Goal: Task Accomplishment & Management: Understand process/instructions

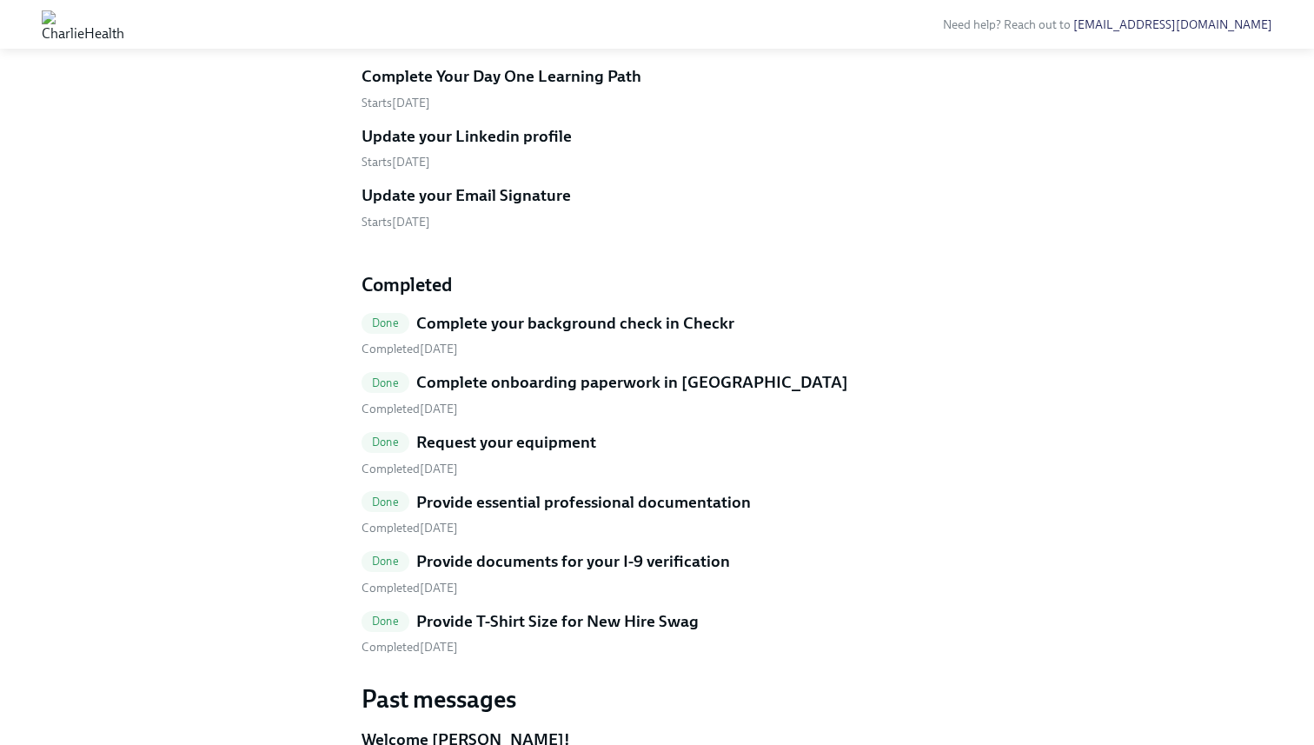
scroll to position [565, 0]
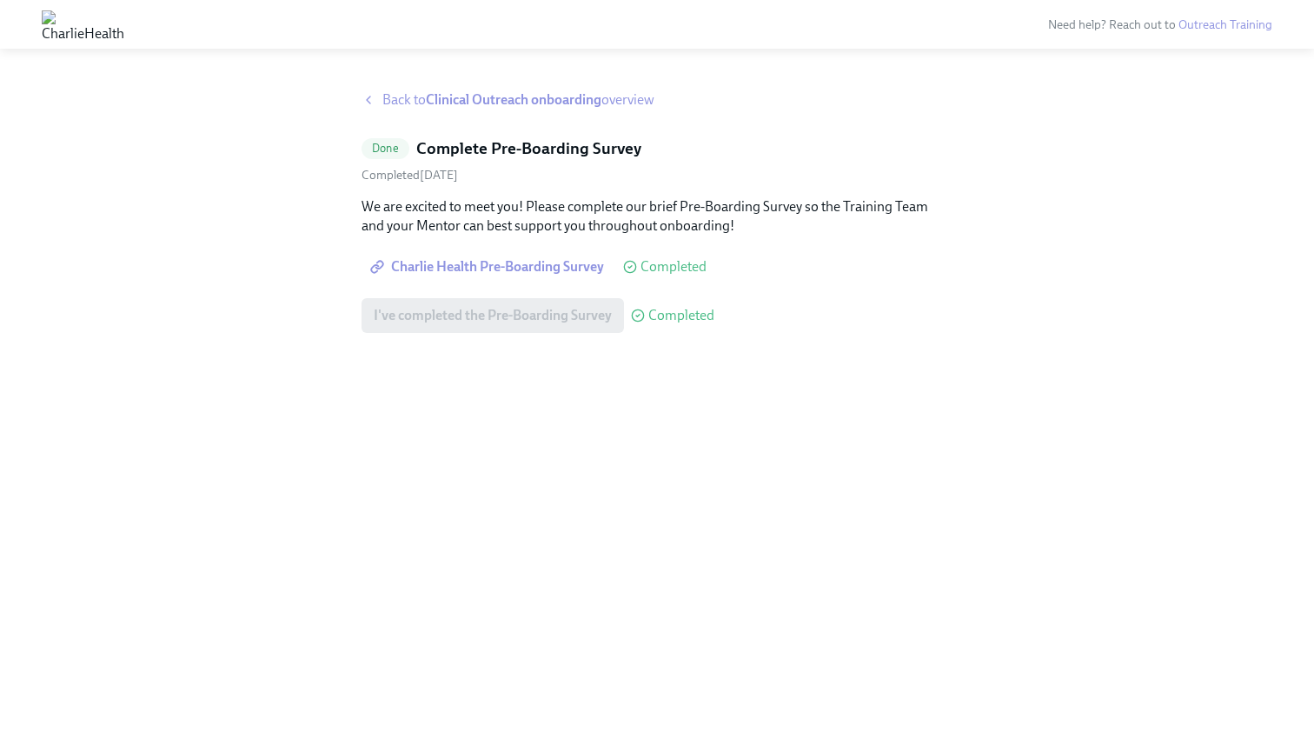
click at [424, 100] on span "Back to Clinical Outreach onboarding overview" at bounding box center [519, 99] width 272 height 19
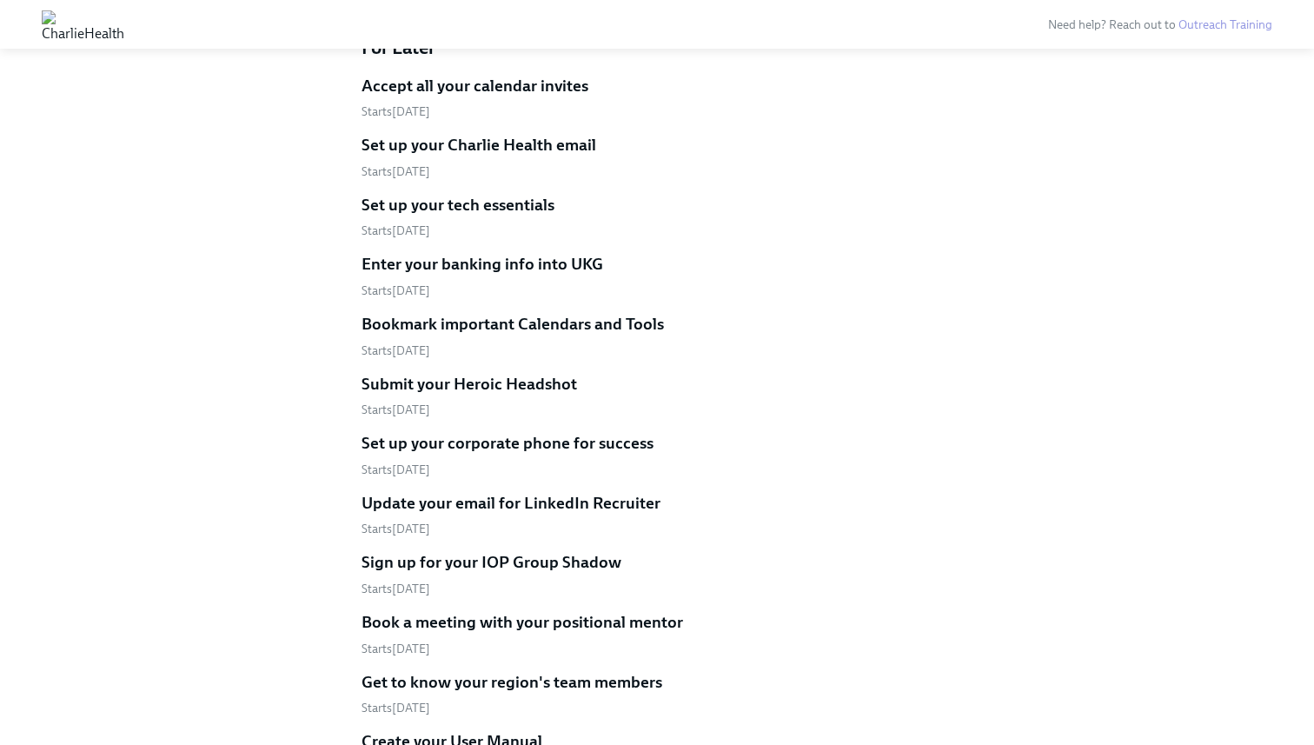
scroll to position [813, 0]
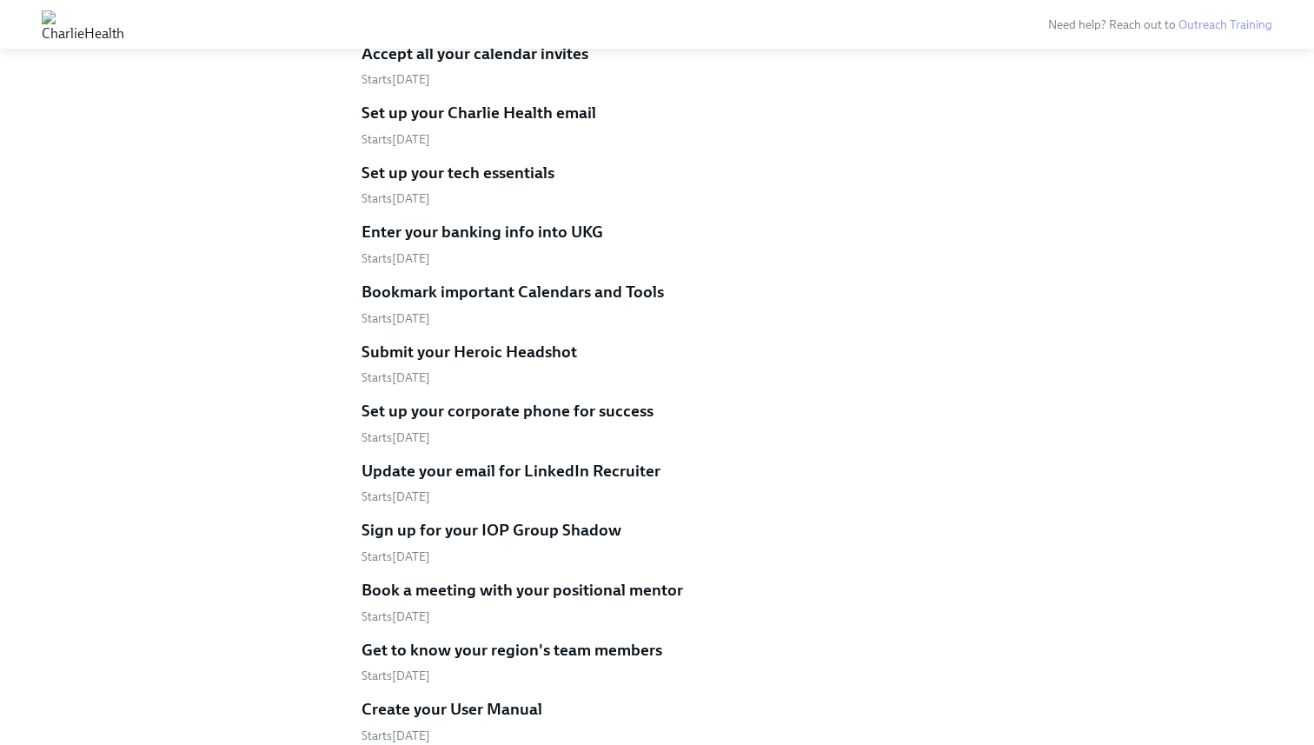
click at [460, 341] on h5 "Submit your Heroic Headshot" at bounding box center [470, 352] width 216 height 23
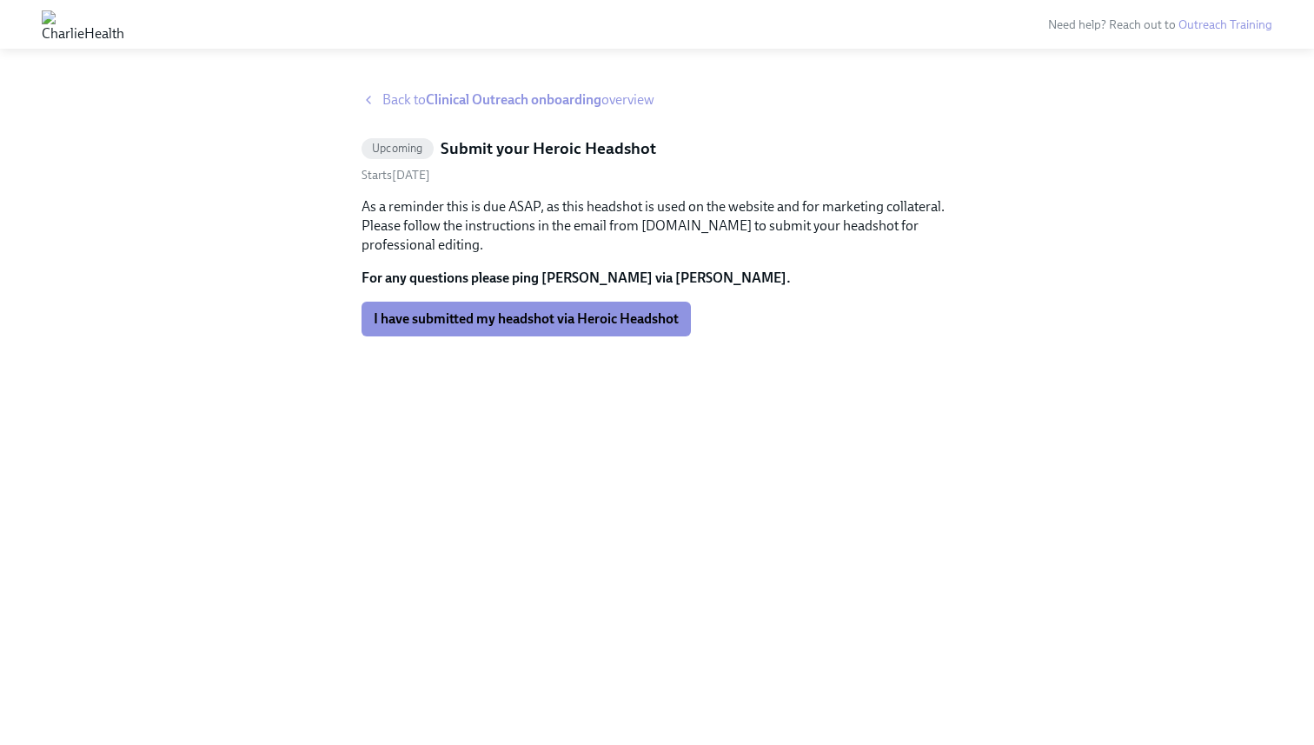
click at [372, 102] on icon at bounding box center [369, 100] width 14 height 14
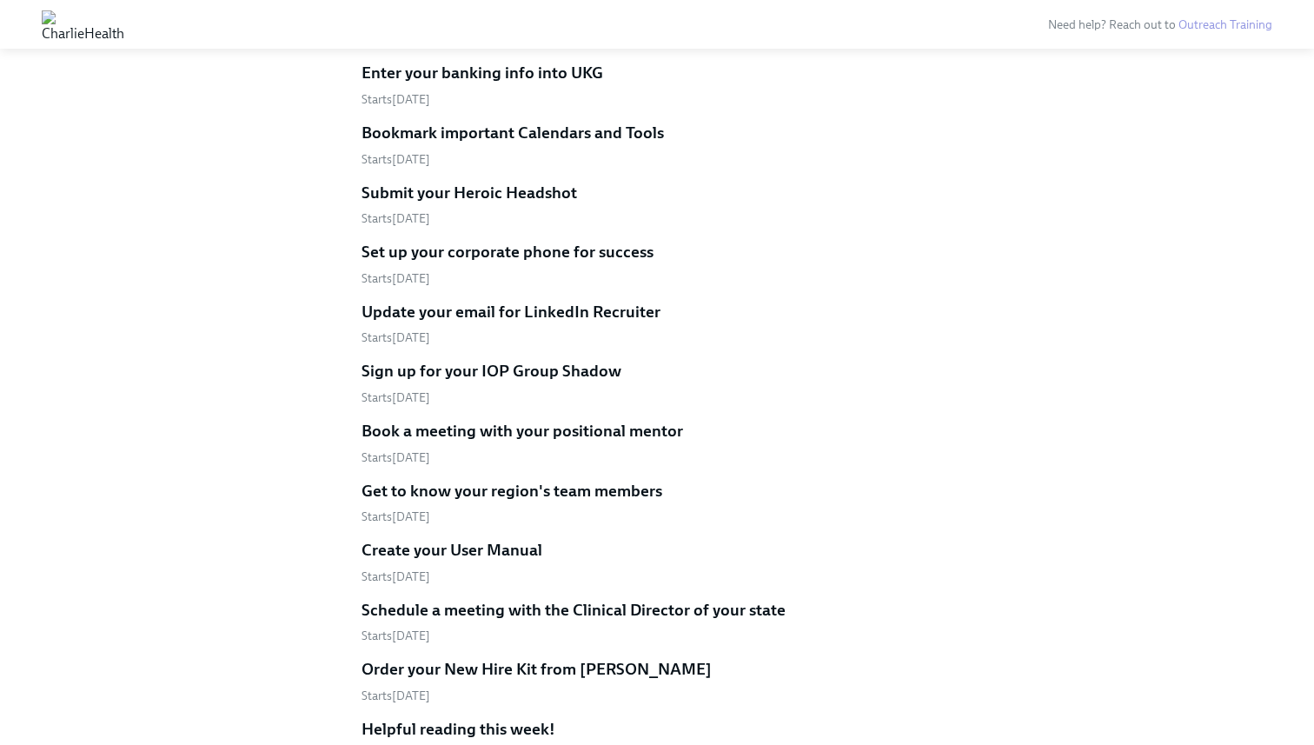
scroll to position [1073, 0]
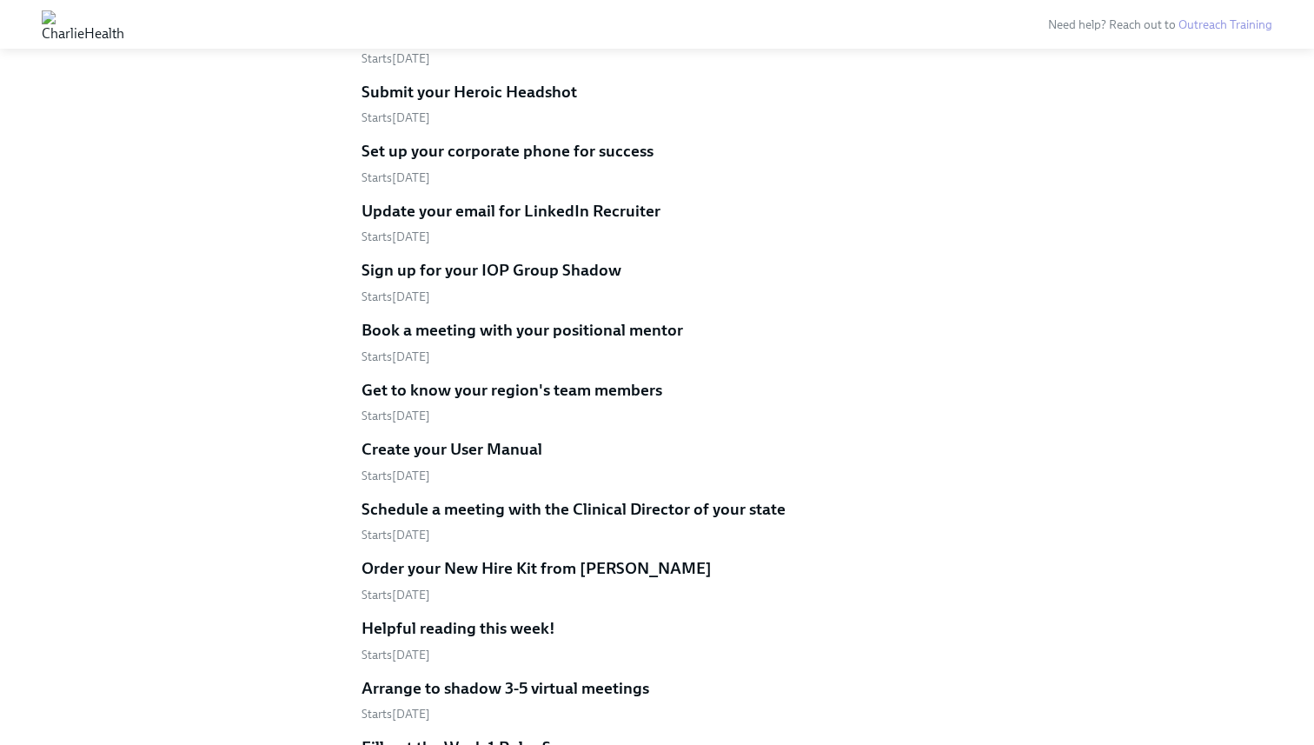
click at [401, 140] on h5 "Set up your corporate phone for success" at bounding box center [508, 151] width 292 height 23
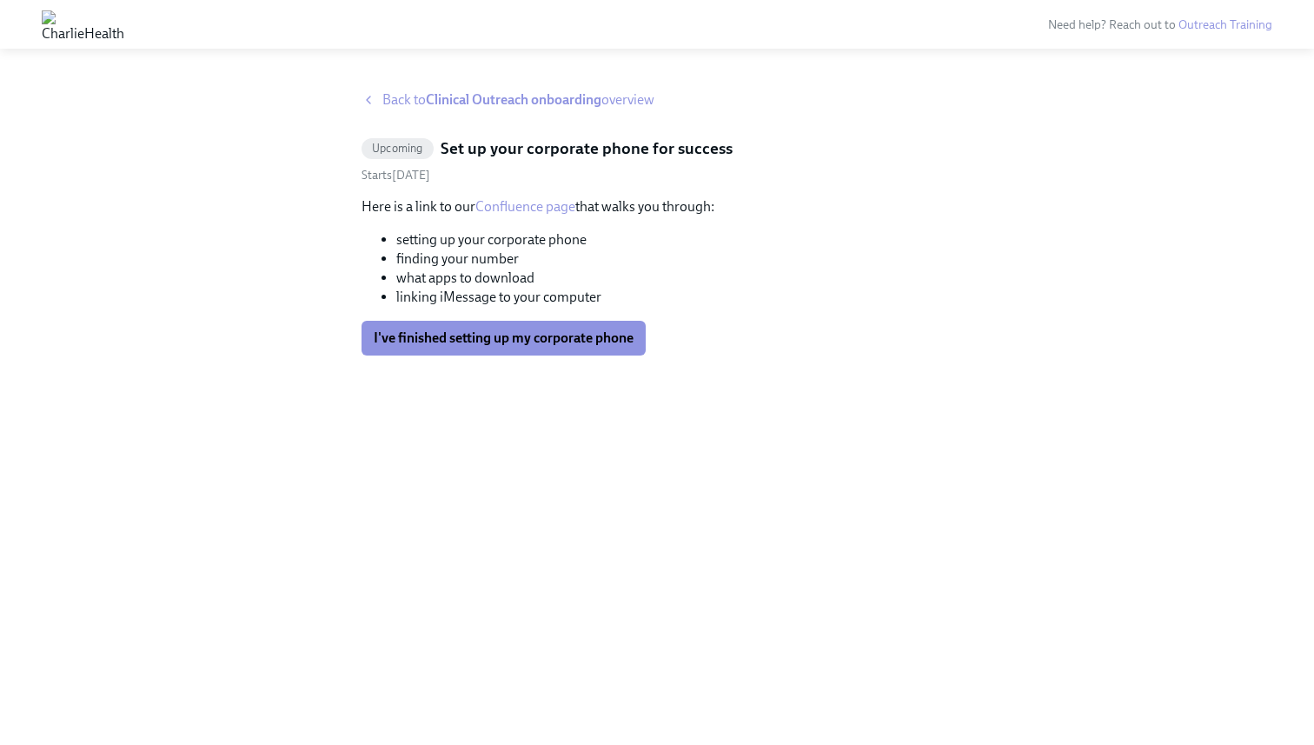
click at [391, 96] on span "Back to Clinical Outreach onboarding overview" at bounding box center [519, 99] width 272 height 19
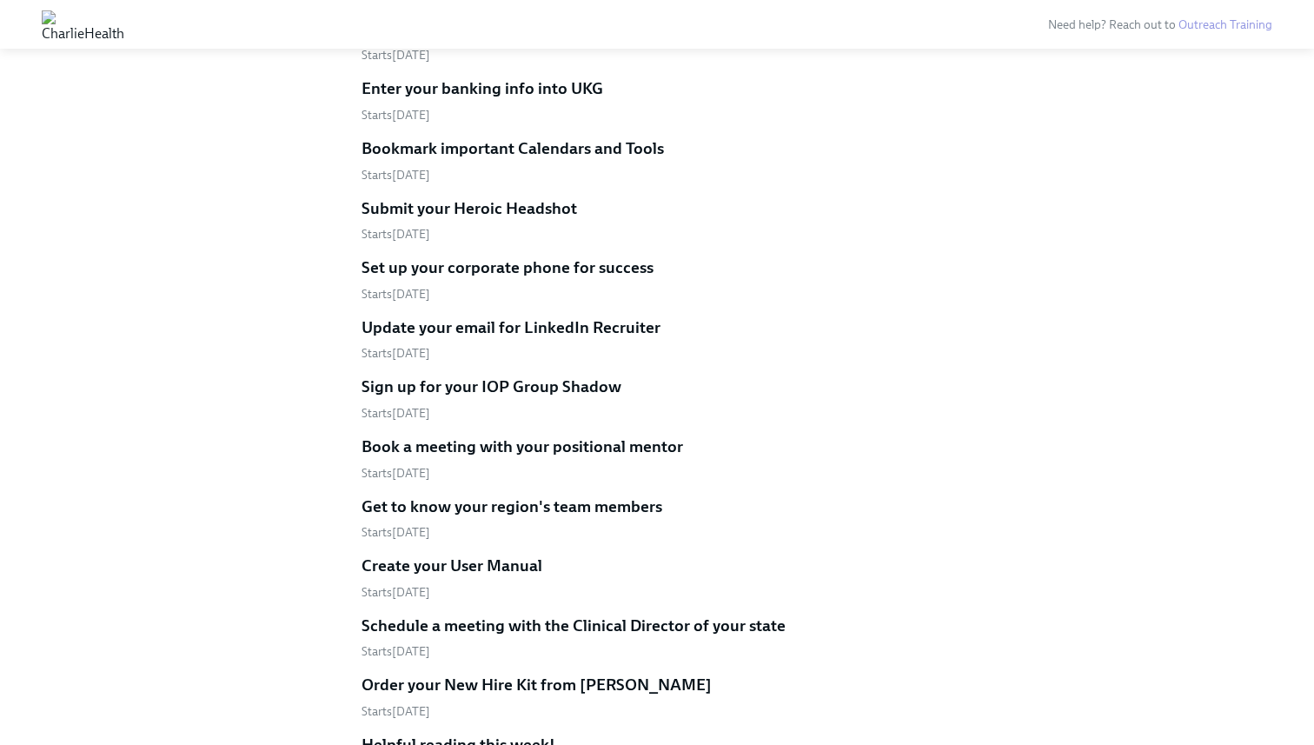
scroll to position [962, 0]
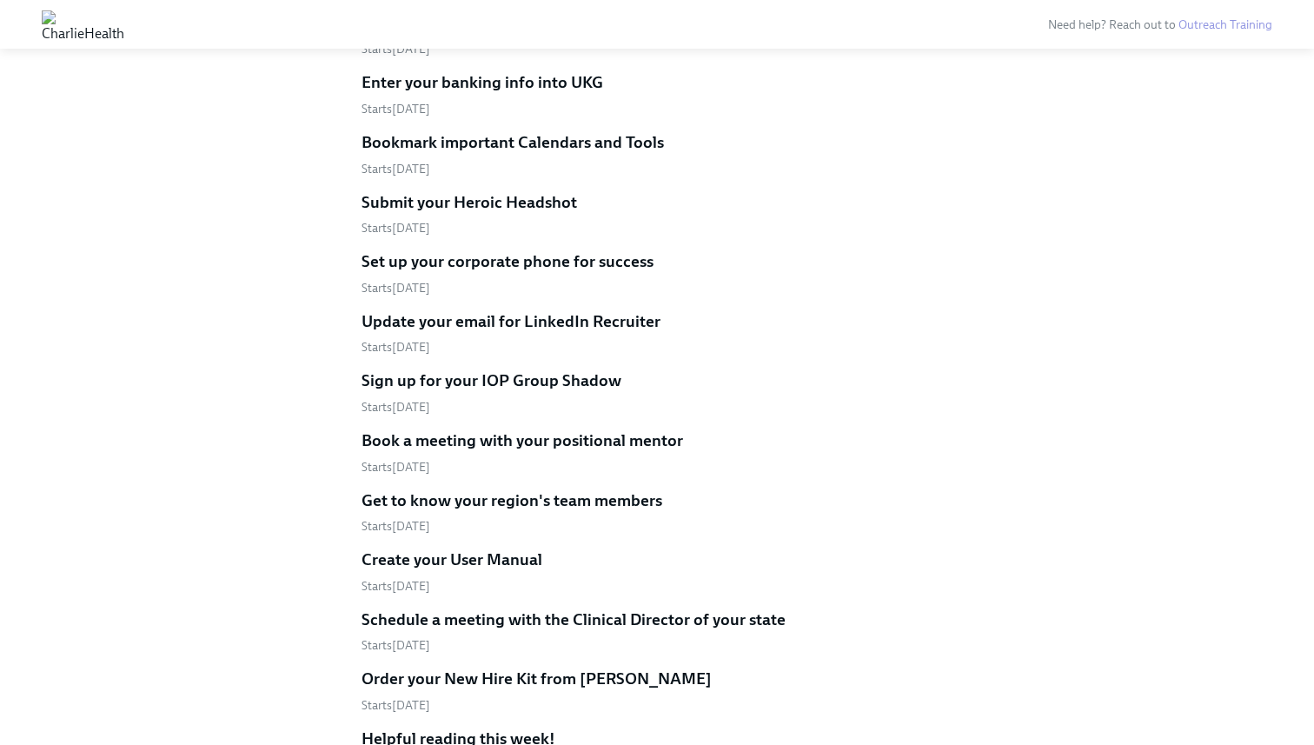
click at [407, 369] on h5 "Sign up for your IOP Group Shadow" at bounding box center [492, 380] width 260 height 23
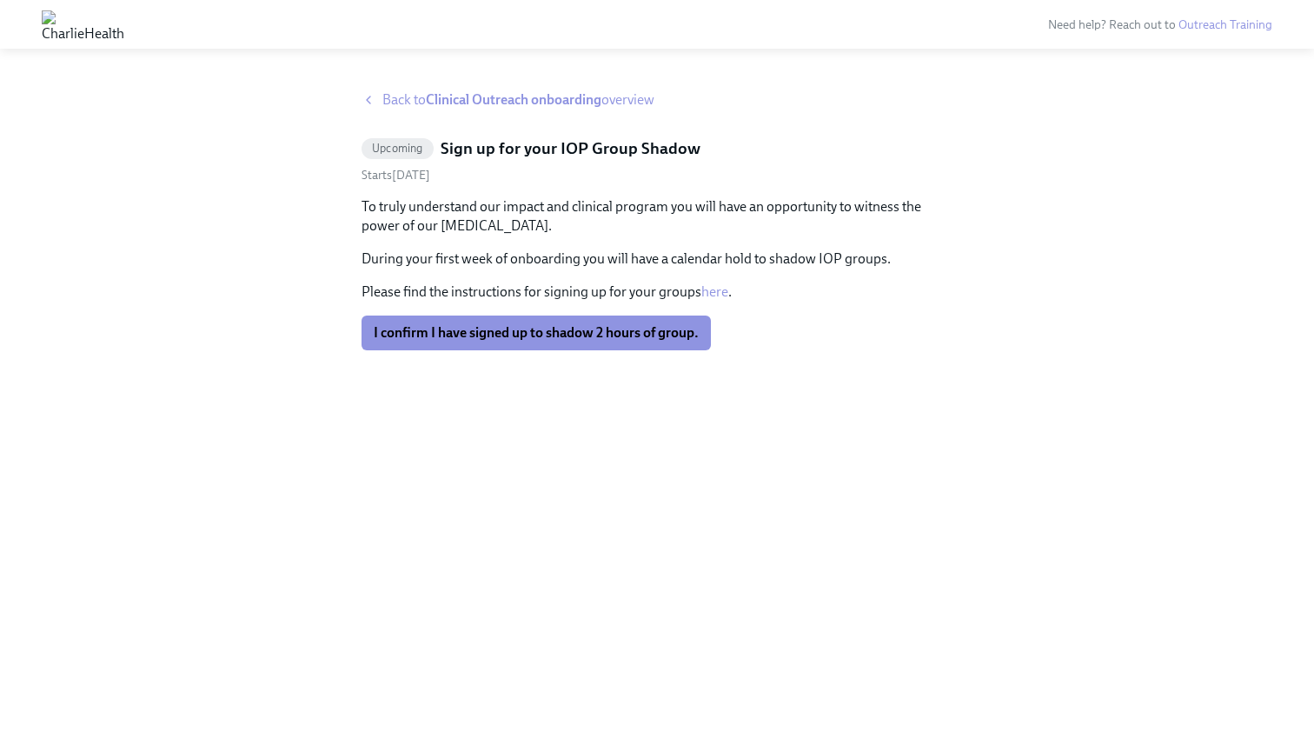
click at [406, 96] on span "Back to Clinical Outreach onboarding overview" at bounding box center [519, 99] width 272 height 19
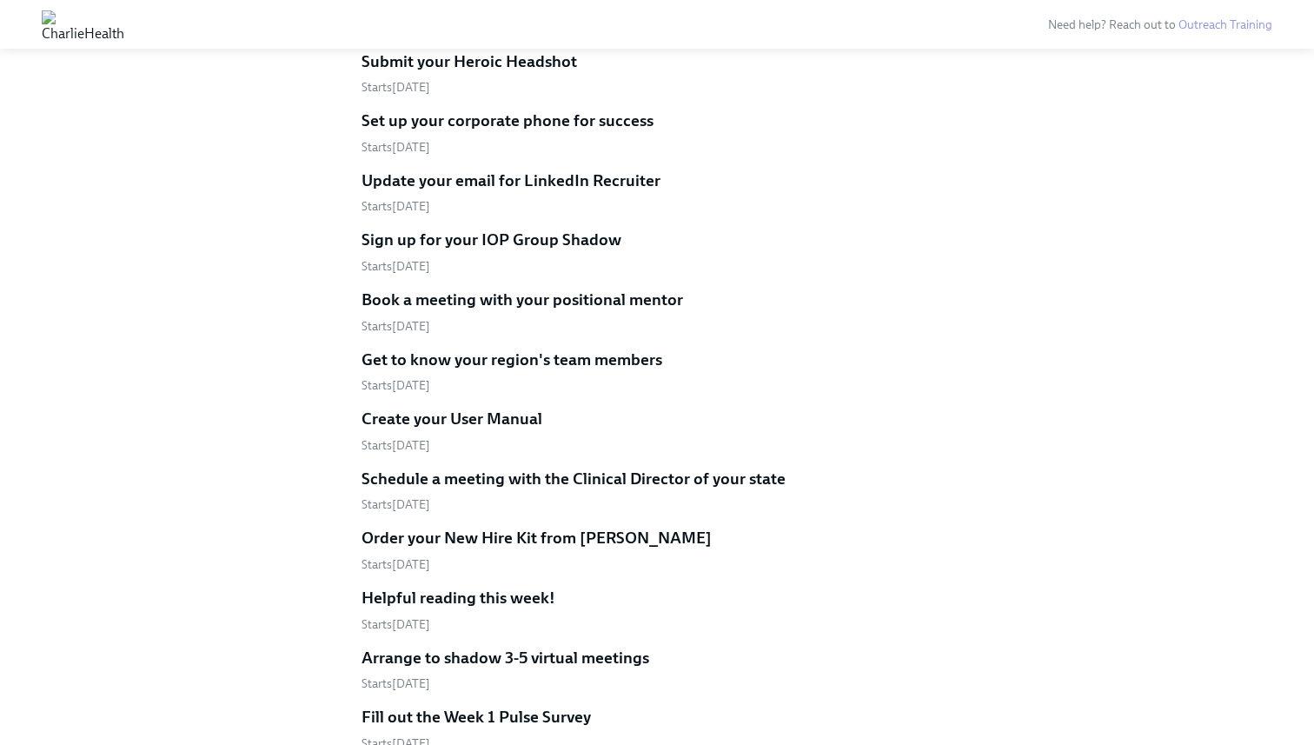
scroll to position [1108, 0]
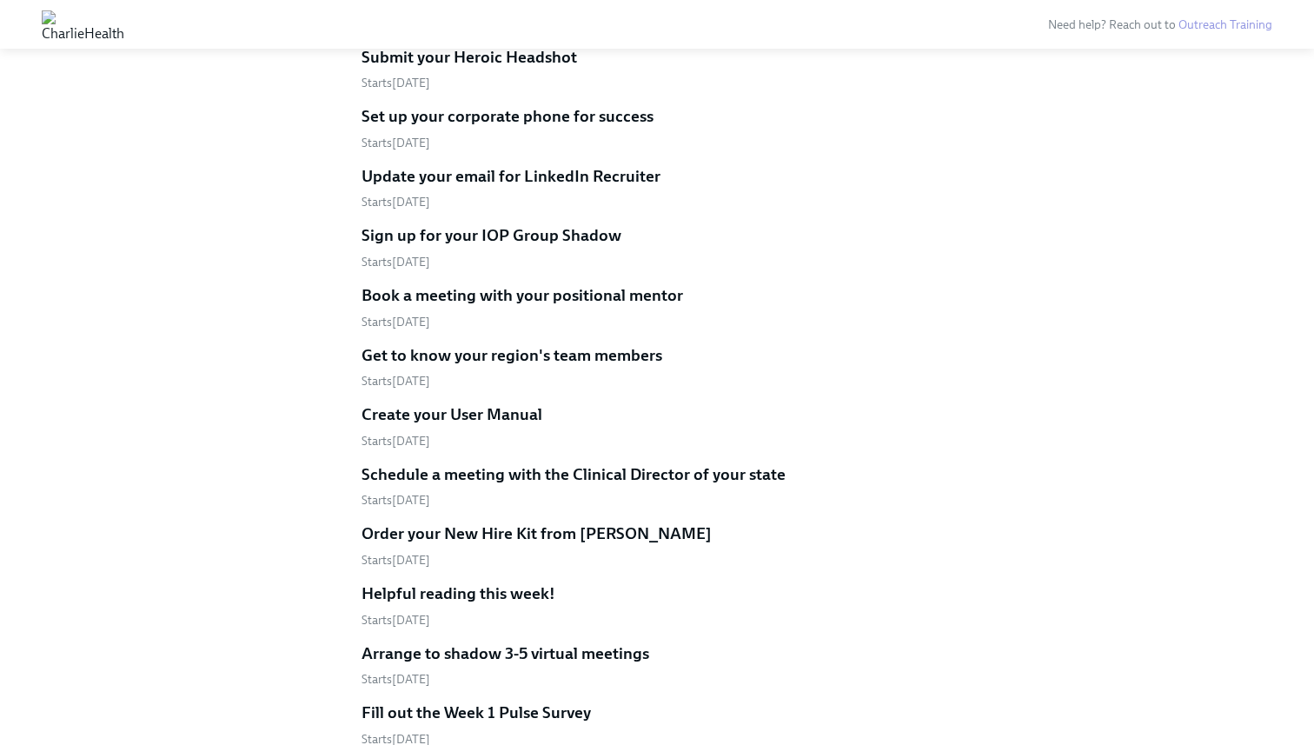
click at [403, 403] on link "Create your User Manual Starts October 8th" at bounding box center [657, 426] width 591 height 46
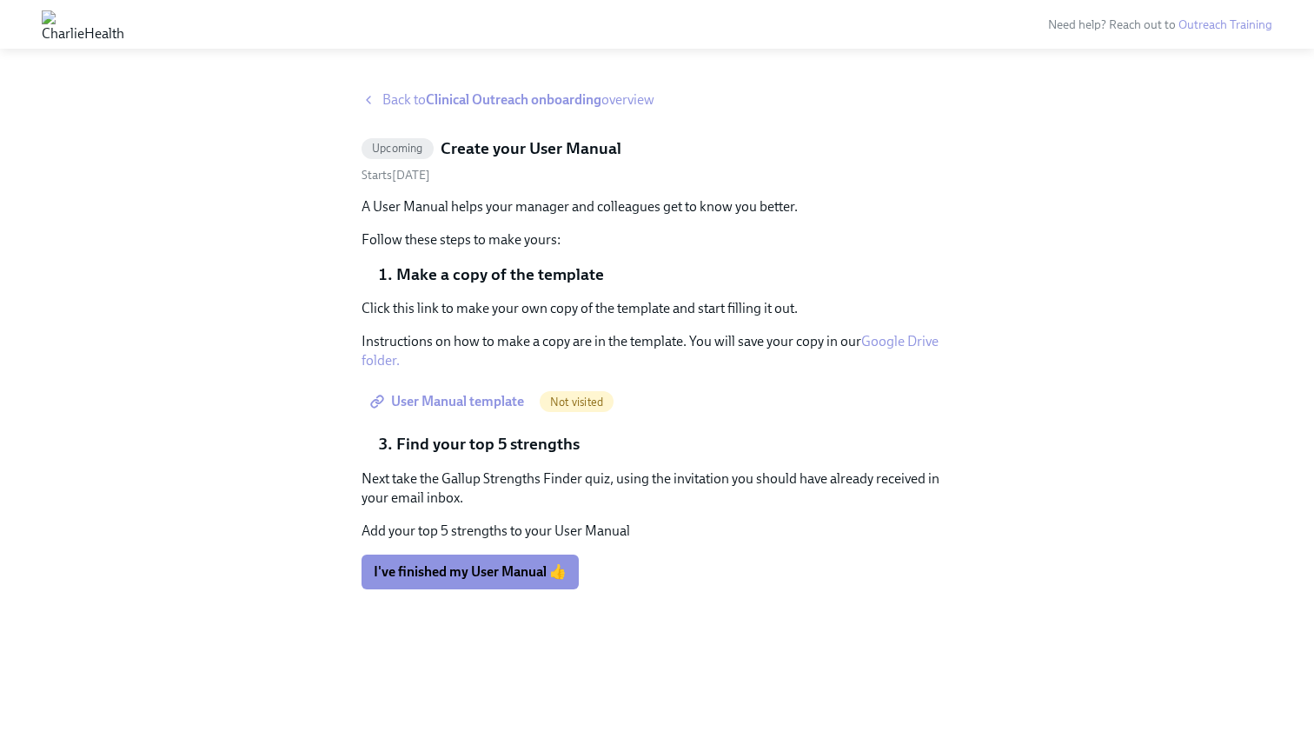
click at [414, 98] on span "Back to Clinical Outreach onboarding overview" at bounding box center [519, 99] width 272 height 19
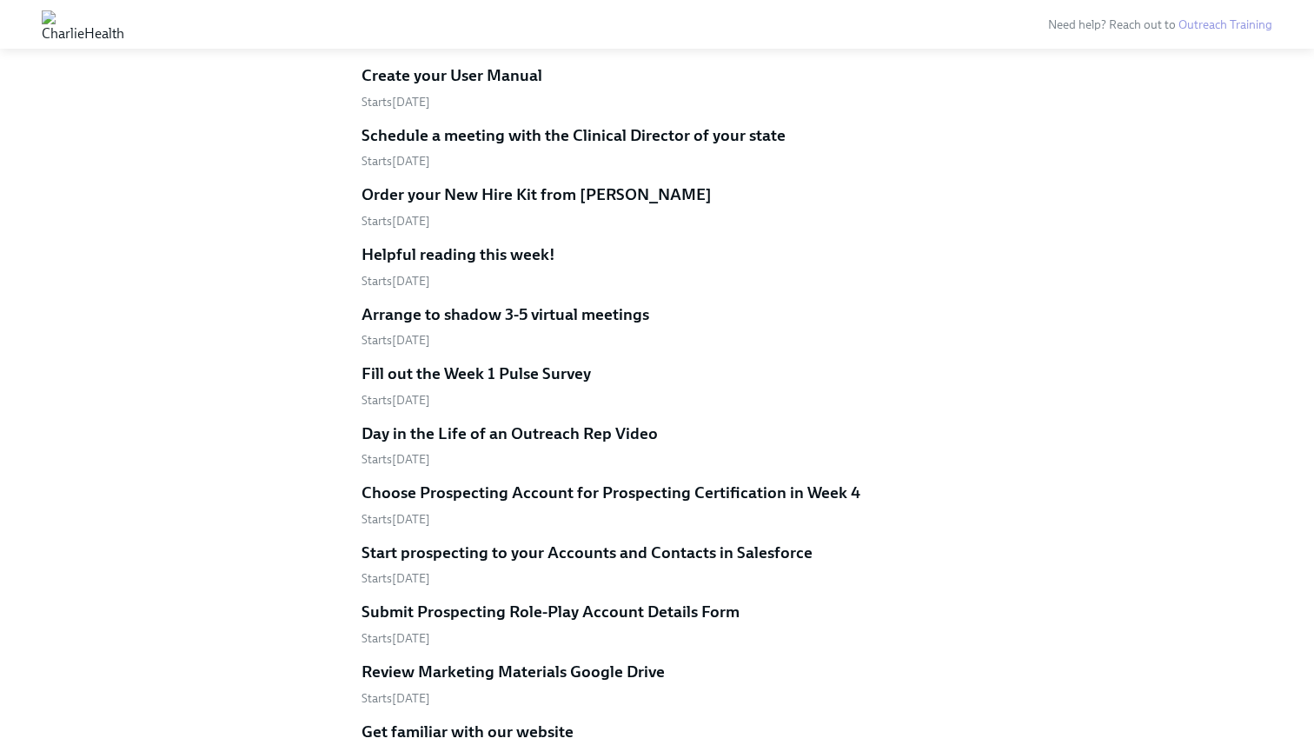
scroll to position [1514, 0]
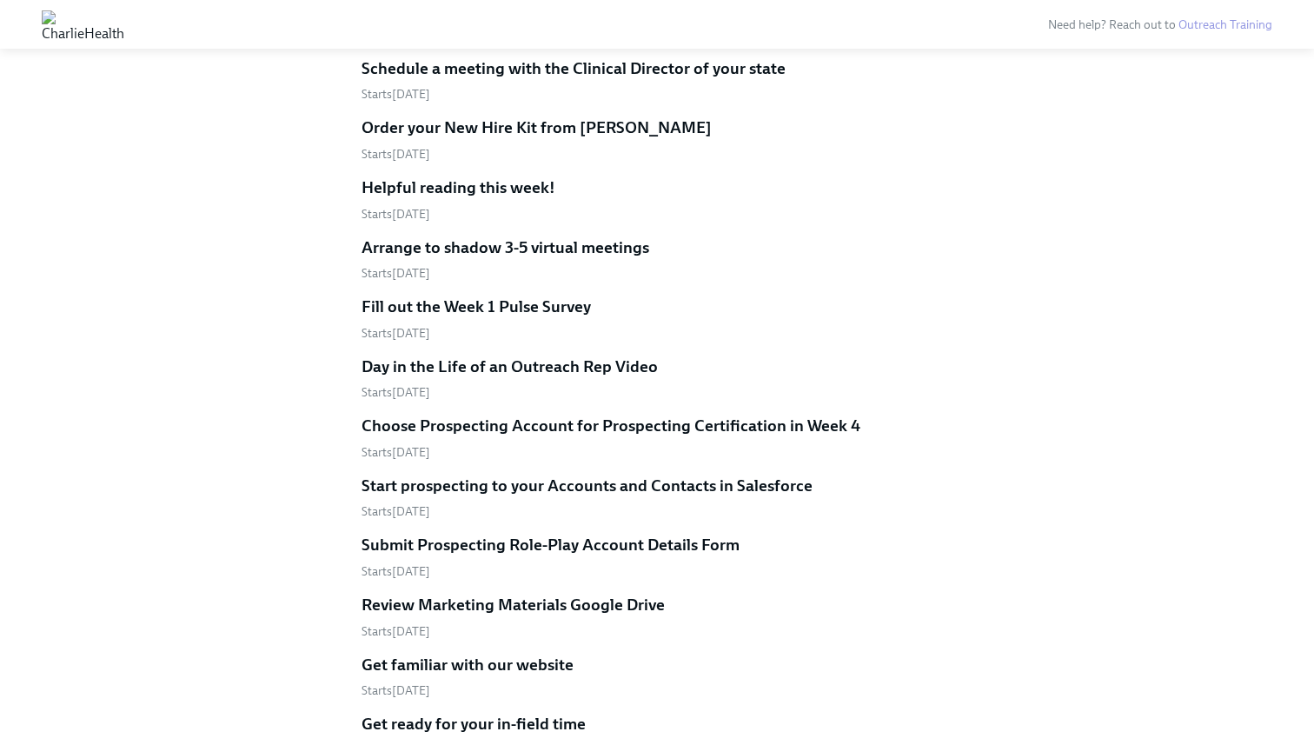
click at [452, 236] on h5 "Arrange to shadow 3-5 virtual meetings" at bounding box center [506, 247] width 288 height 23
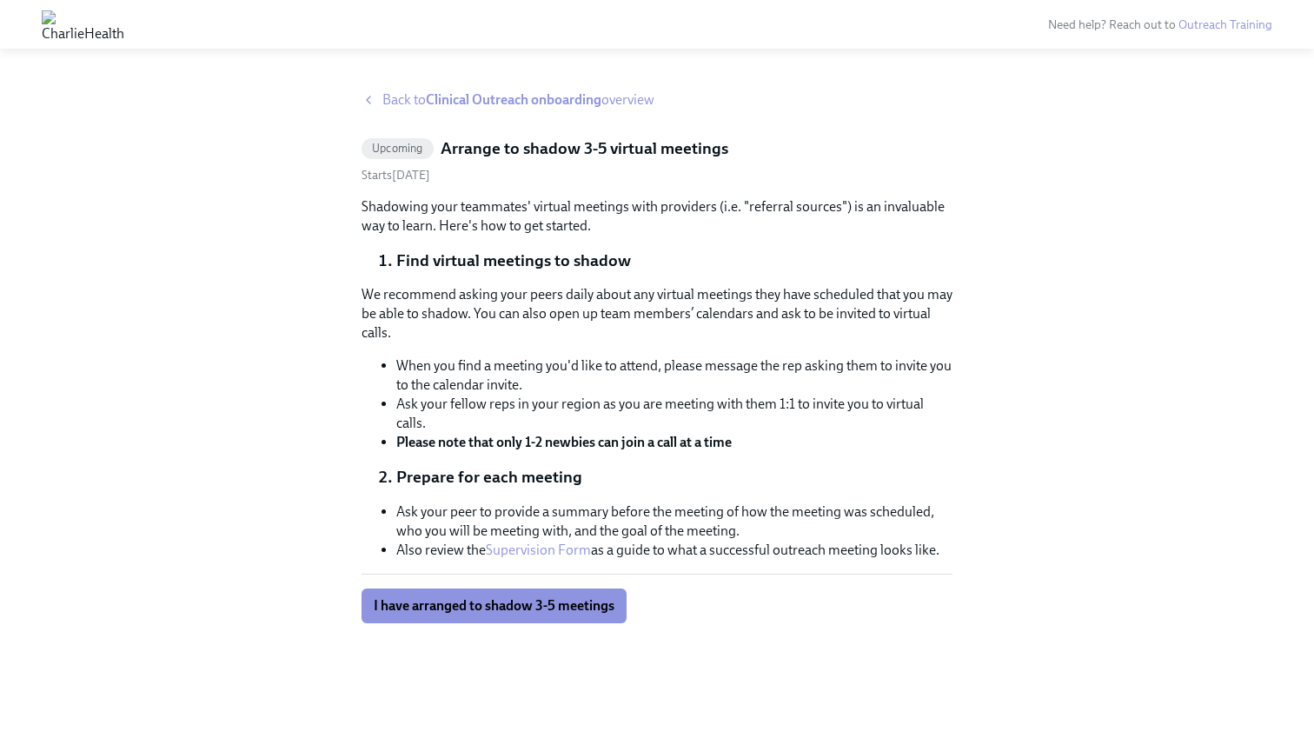
click at [394, 101] on span "Back to Clinical Outreach onboarding overview" at bounding box center [519, 99] width 272 height 19
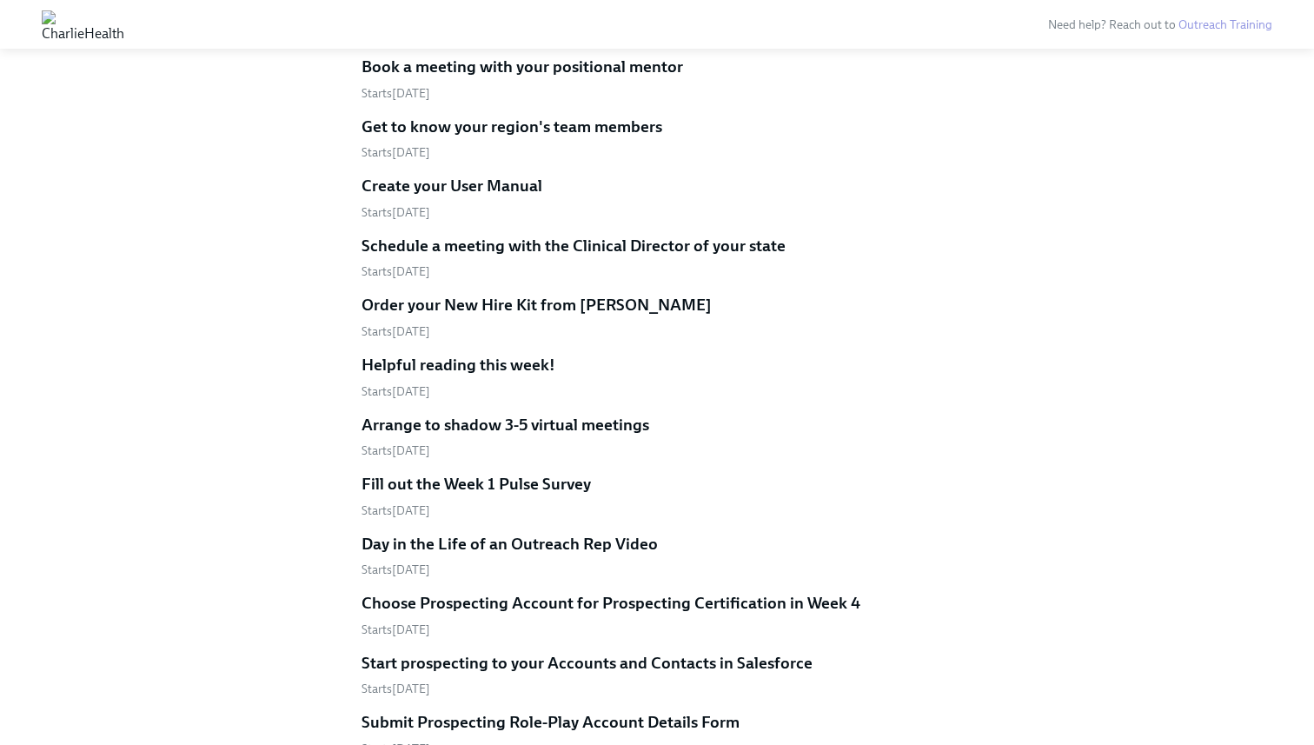
scroll to position [1398, 0]
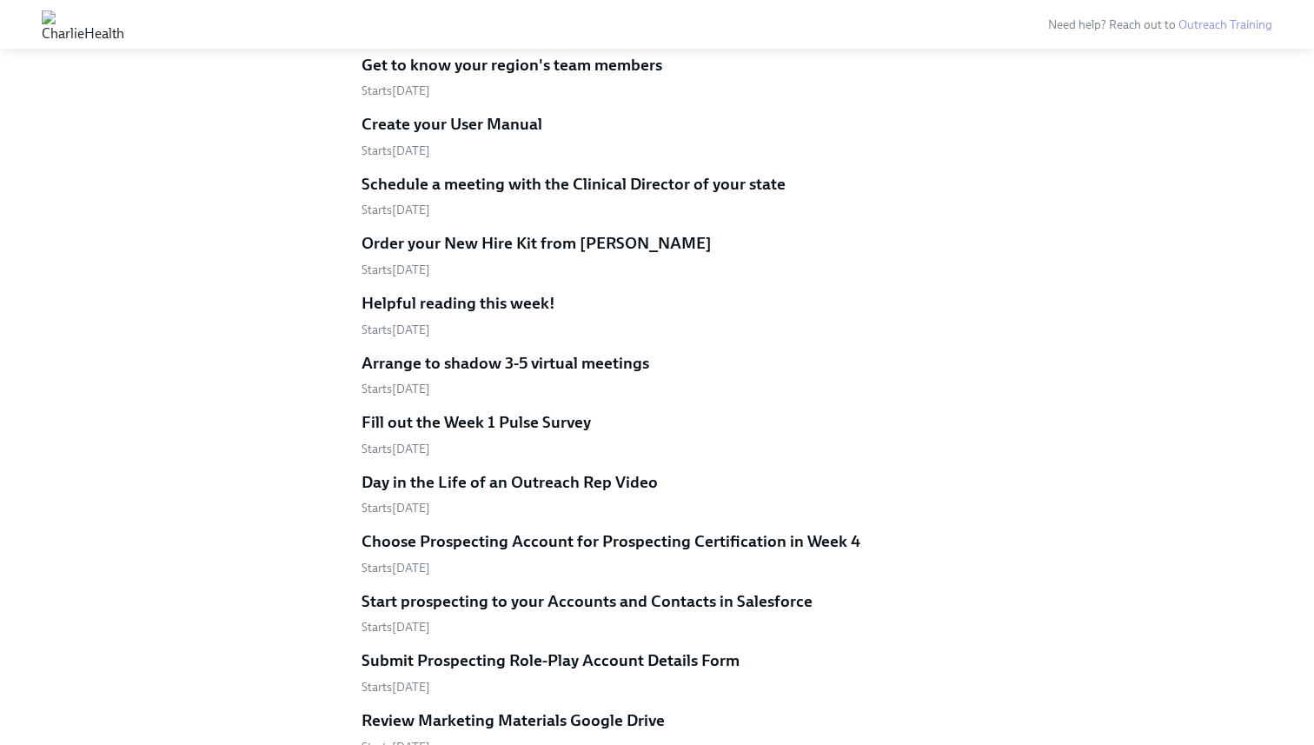
click at [414, 198] on div "Accept all your calendar invites Starts October 6th Set up your Charlie Health …" at bounding box center [657, 446] width 591 height 1976
click at [414, 232] on h5 "Order your New Hire Kit from Kirksey's" at bounding box center [537, 243] width 350 height 23
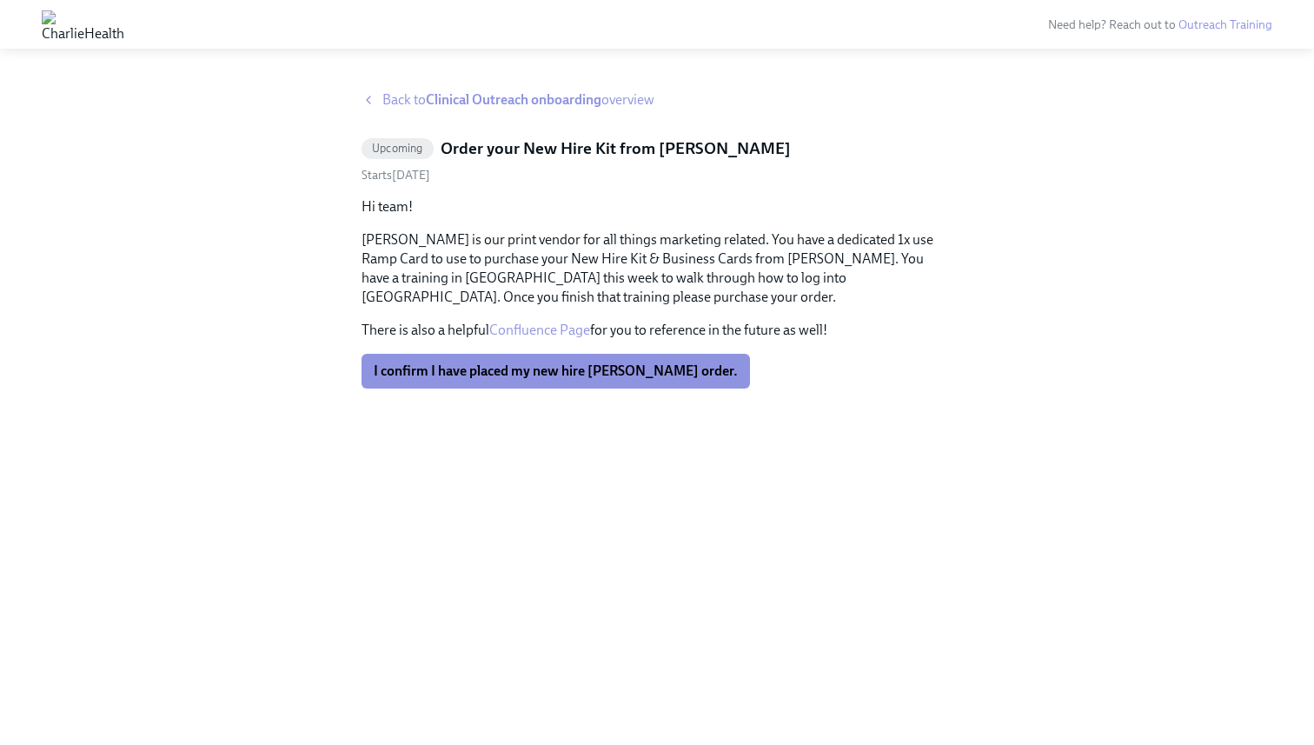
click at [421, 98] on span "Back to Clinical Outreach onboarding overview" at bounding box center [519, 99] width 272 height 19
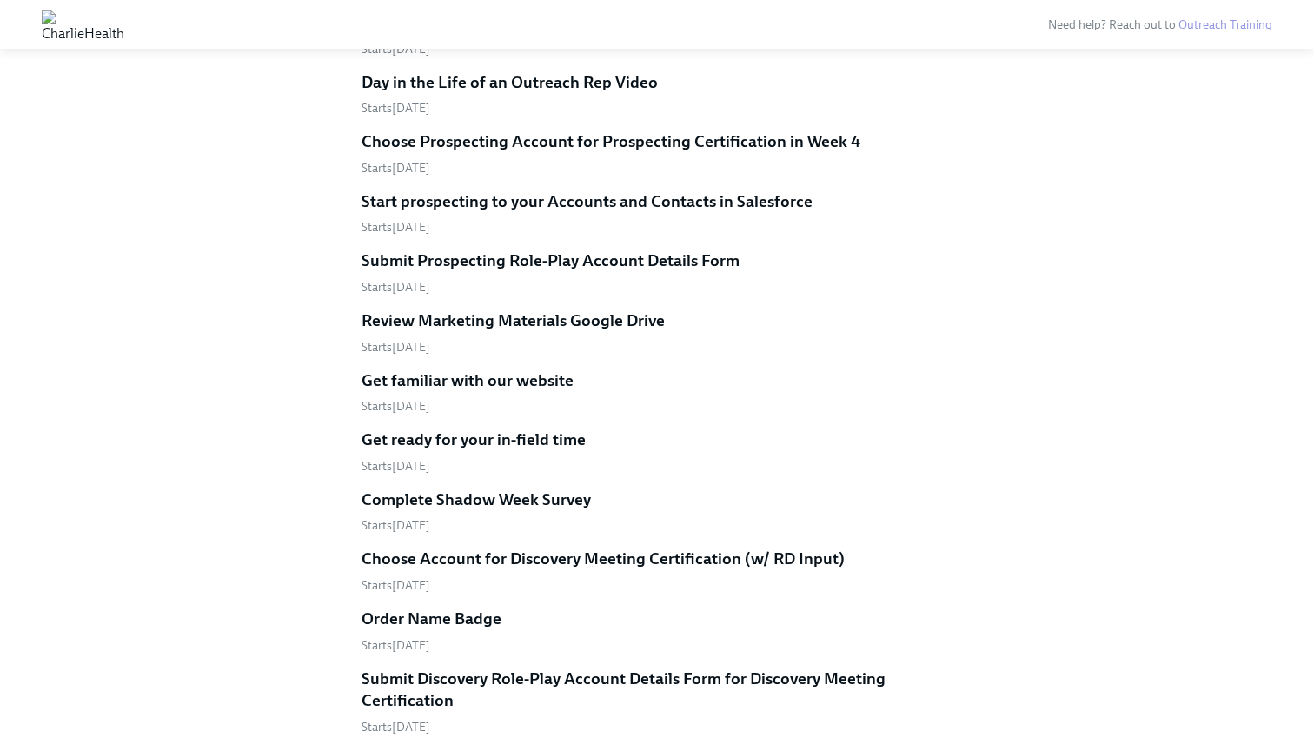
scroll to position [1847, 0]
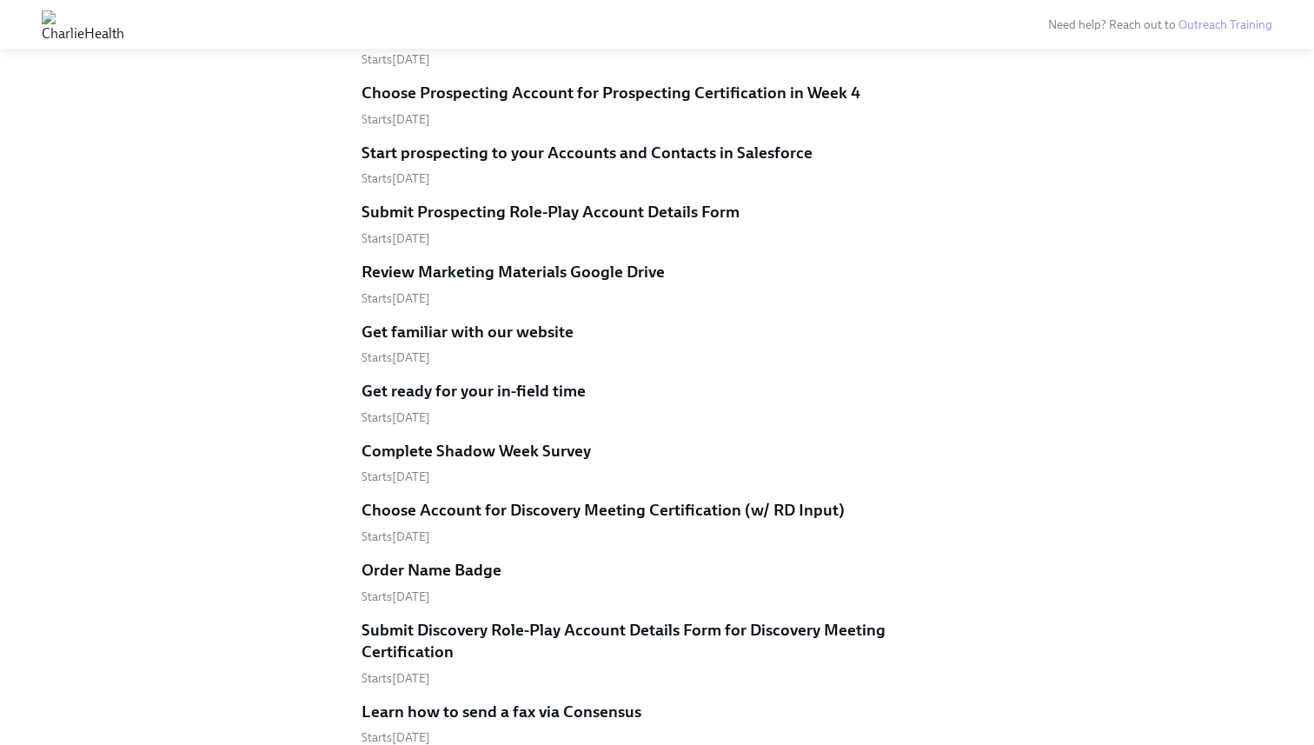
click at [481, 201] on h5 "Submit Prospecting Role-Play Account Details Form" at bounding box center [551, 212] width 378 height 23
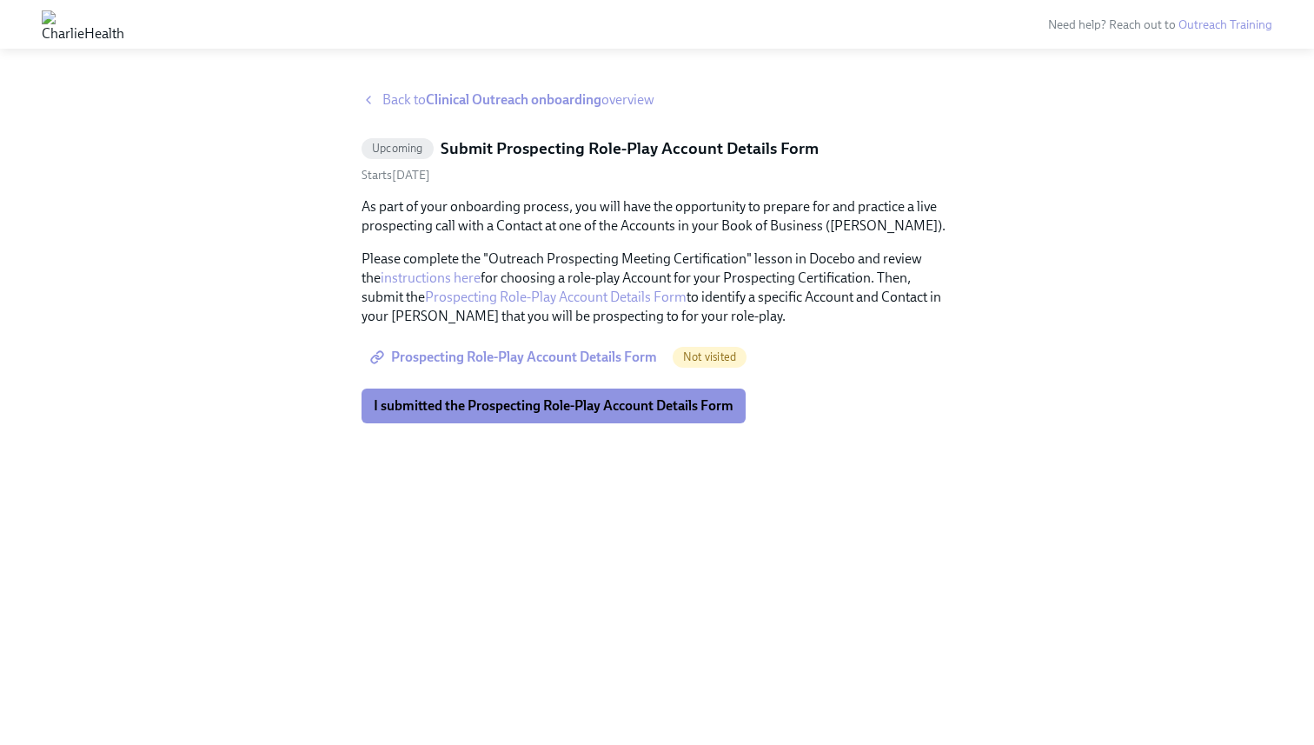
click at [408, 101] on span "Back to Clinical Outreach onboarding overview" at bounding box center [519, 99] width 272 height 19
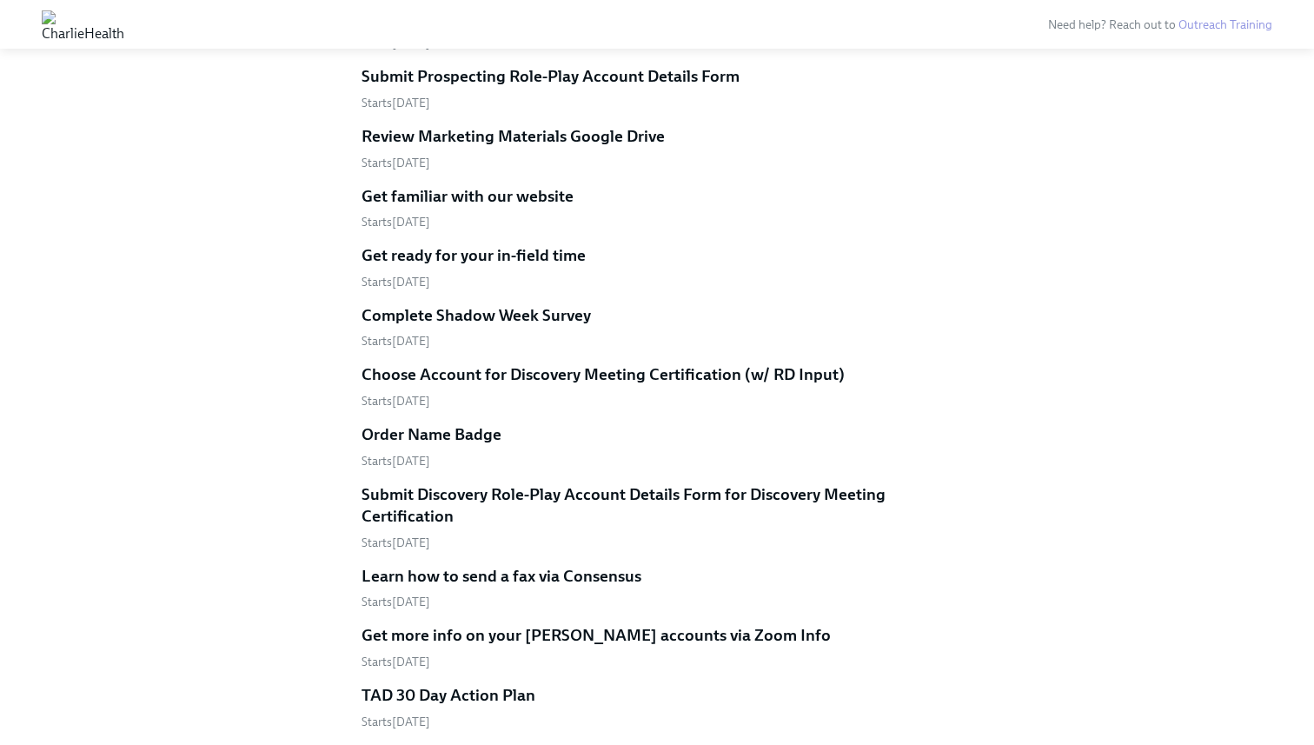
scroll to position [1983, 0]
click at [418, 243] on h5 "Get ready for your in-field time" at bounding box center [474, 254] width 224 height 23
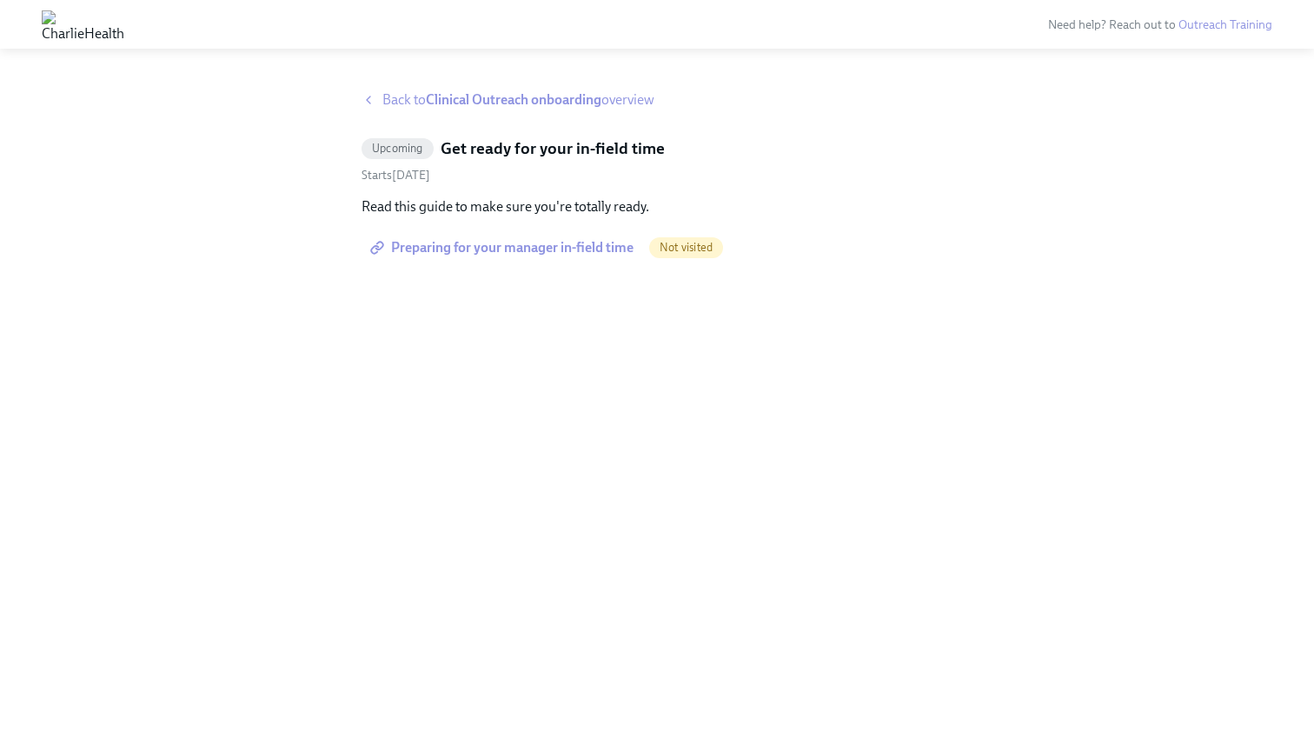
click at [389, 103] on span "Back to Clinical Outreach onboarding overview" at bounding box center [519, 99] width 272 height 19
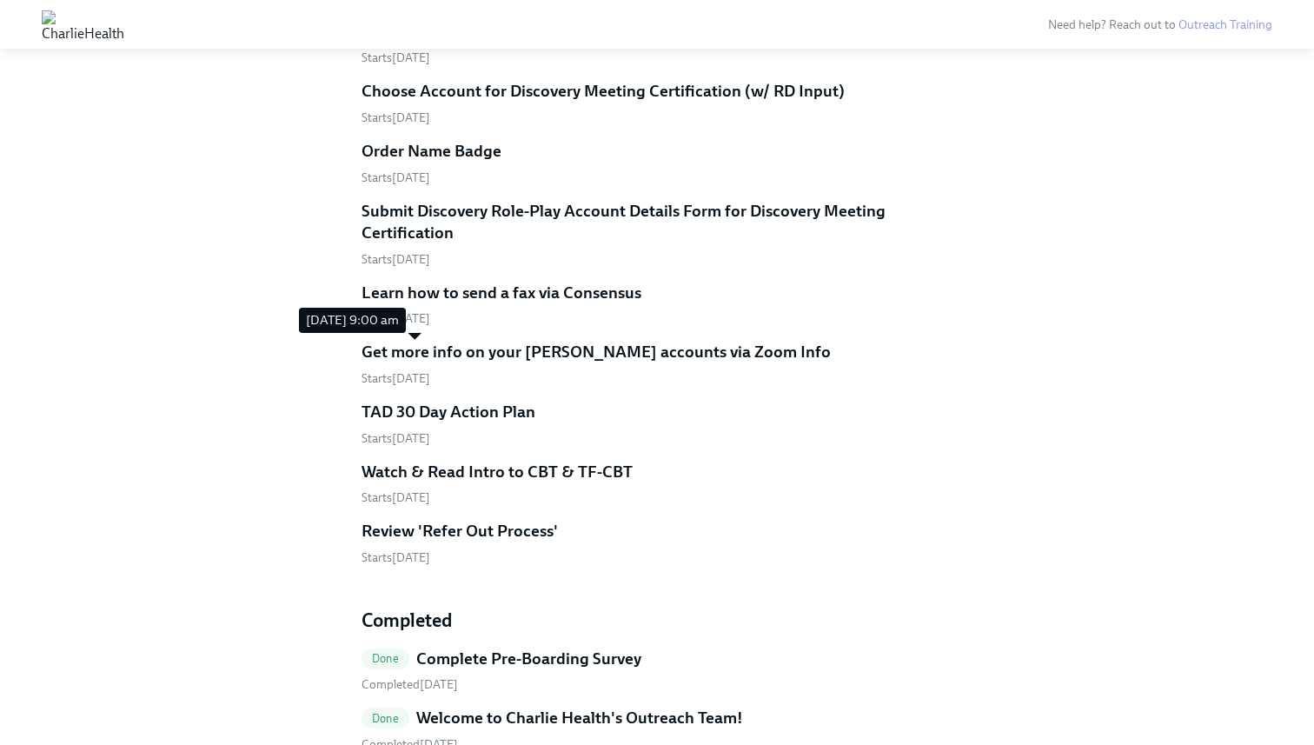
scroll to position [2266, 0]
click at [453, 400] on h5 "TAD 30 Day Action Plan" at bounding box center [449, 411] width 174 height 23
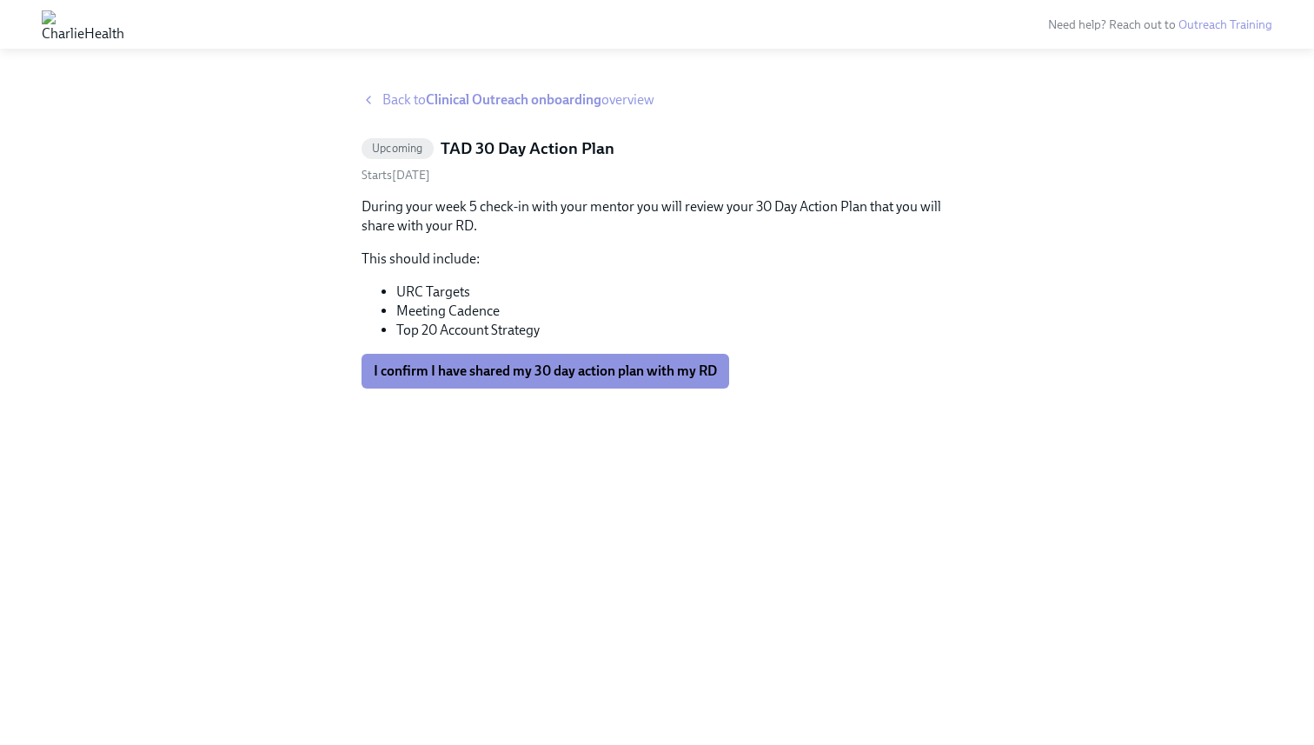
click at [384, 96] on span "Back to Clinical Outreach onboarding overview" at bounding box center [519, 99] width 272 height 19
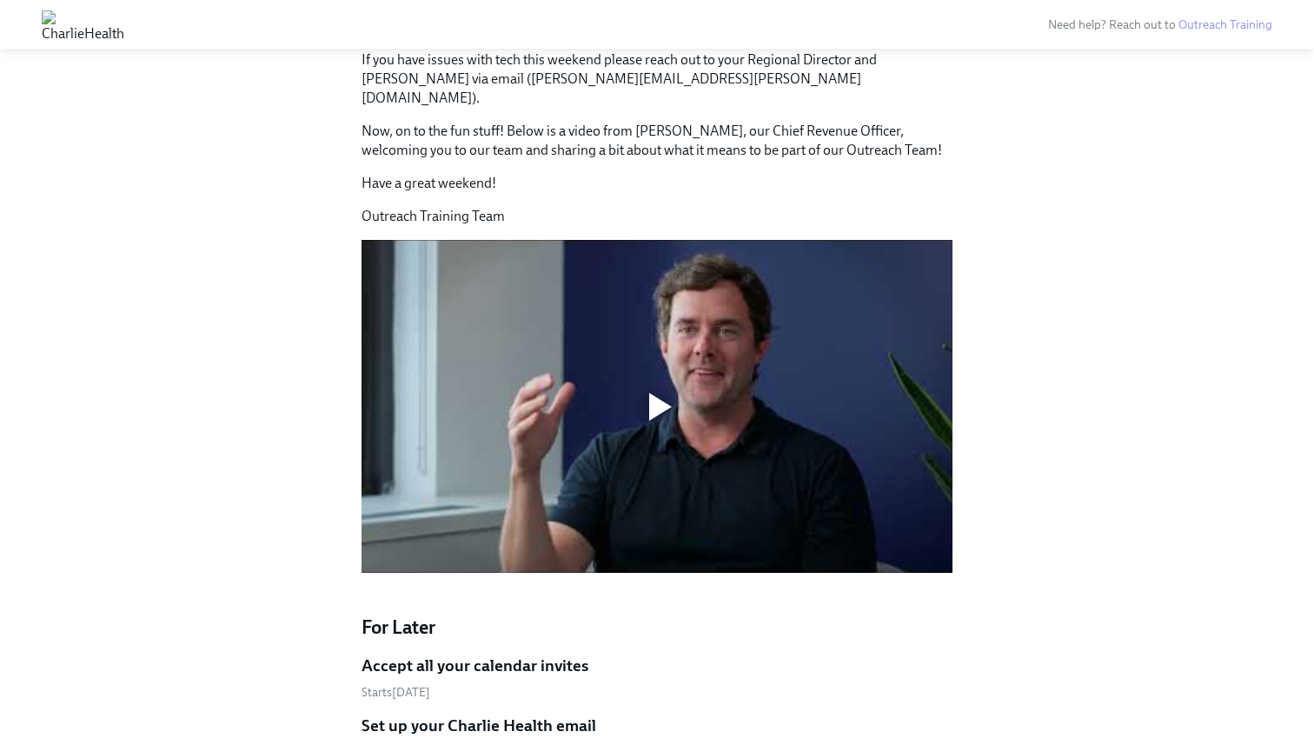
scroll to position [1257, 0]
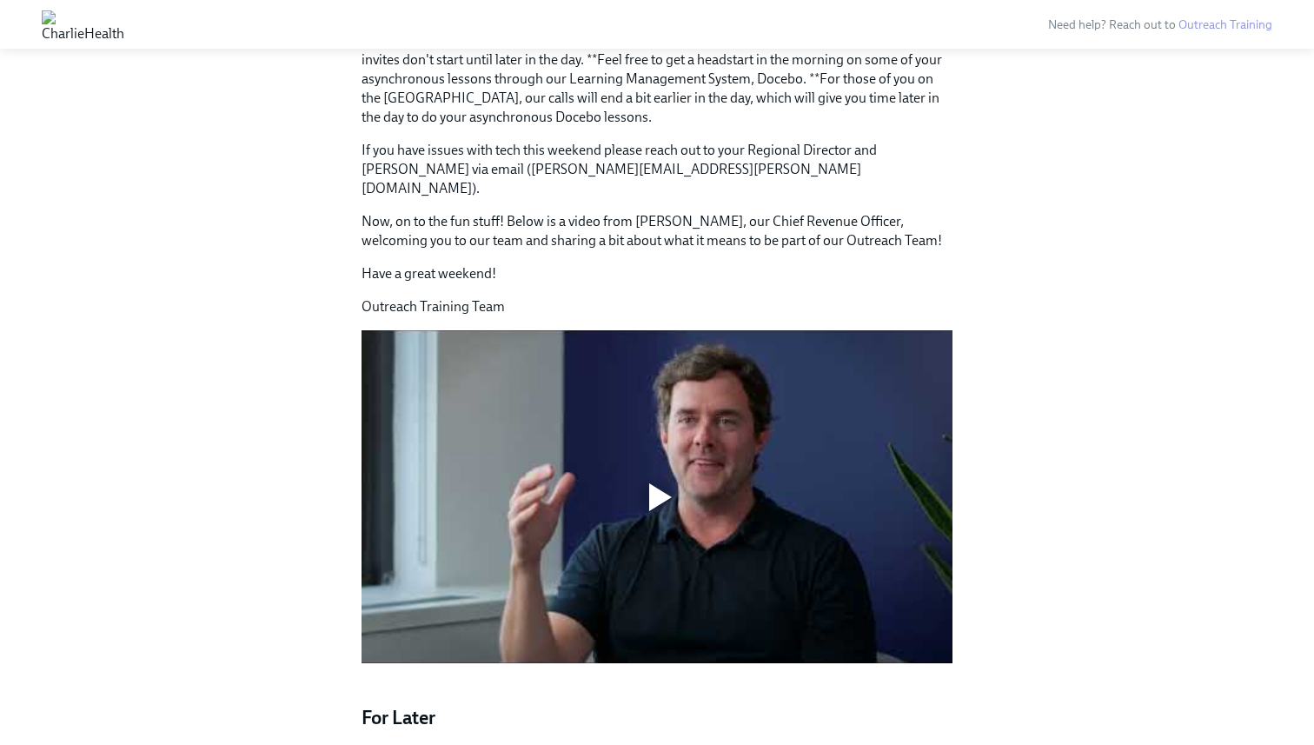
click at [629, 436] on div at bounding box center [657, 496] width 591 height 333
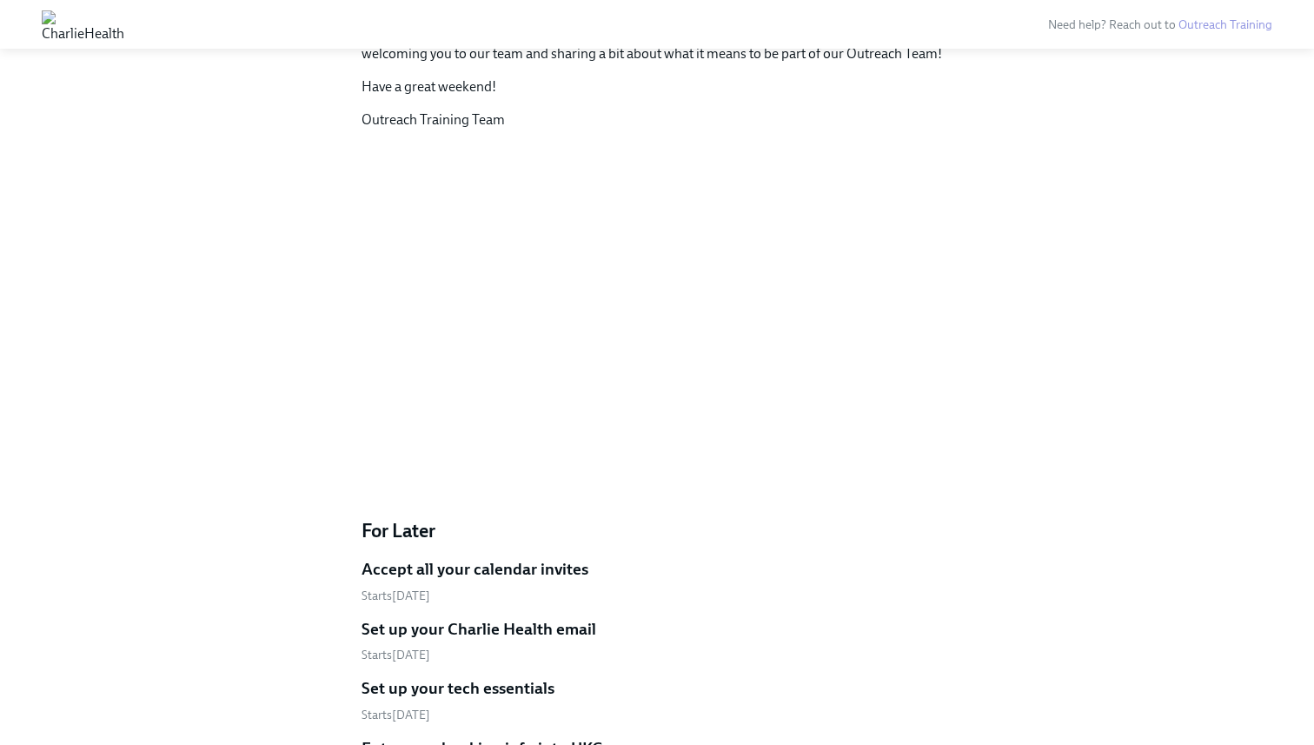
scroll to position [1452, 0]
